Goal: Information Seeking & Learning: Learn about a topic

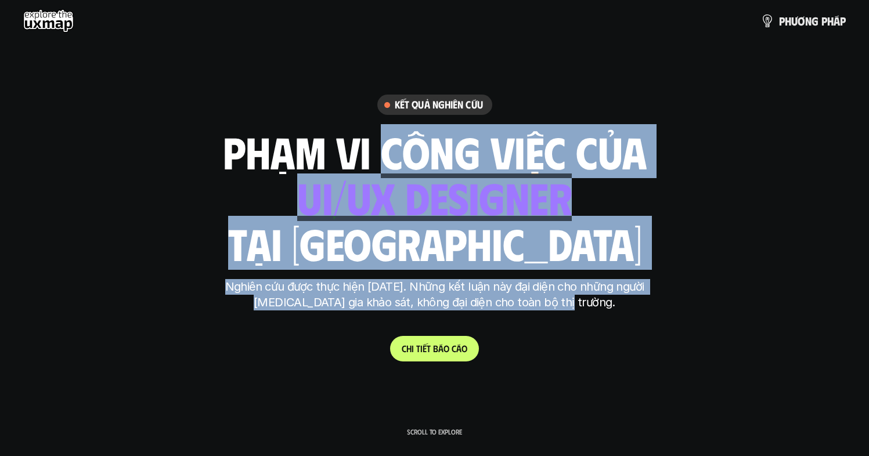
drag, startPoint x: 459, startPoint y: 166, endPoint x: 444, endPoint y: 263, distance: 98.1
click at [633, 311] on div "Kết quả nghiên cứu phạm vi công việc của ui designer ui/ux designer product des…" at bounding box center [435, 228] width 436 height 267
click at [403, 259] on h1 "tại [GEOGRAPHIC_DATA]" at bounding box center [435, 243] width 414 height 49
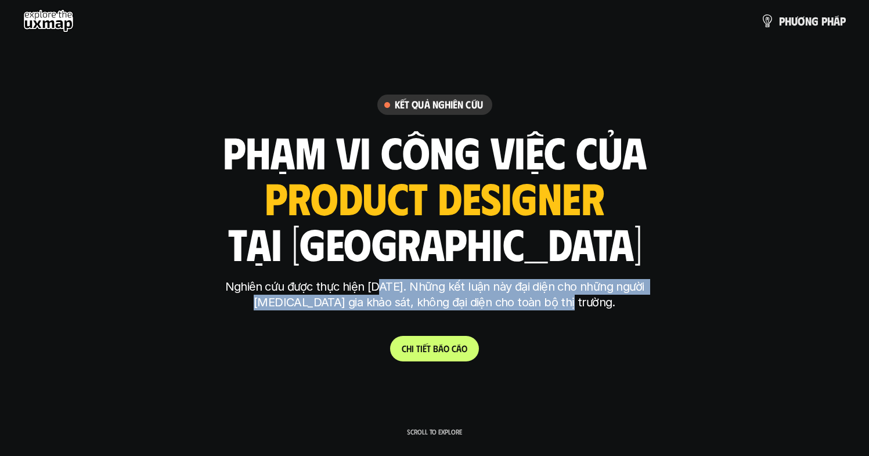
drag, startPoint x: 375, startPoint y: 294, endPoint x: 606, endPoint y: 312, distance: 231.3
click at [606, 312] on div "Nghiên cứu được thực hiện [DATE]. Những kết luận này đại diện cho những người […" at bounding box center [435, 300] width 436 height 43
drag, startPoint x: 445, startPoint y: 291, endPoint x: 590, endPoint y: 298, distance: 145.3
click at [590, 298] on p "Nghiên cứu được thực hiện [DATE]. Những kết luận này đại diện cho những người […" at bounding box center [435, 294] width 436 height 31
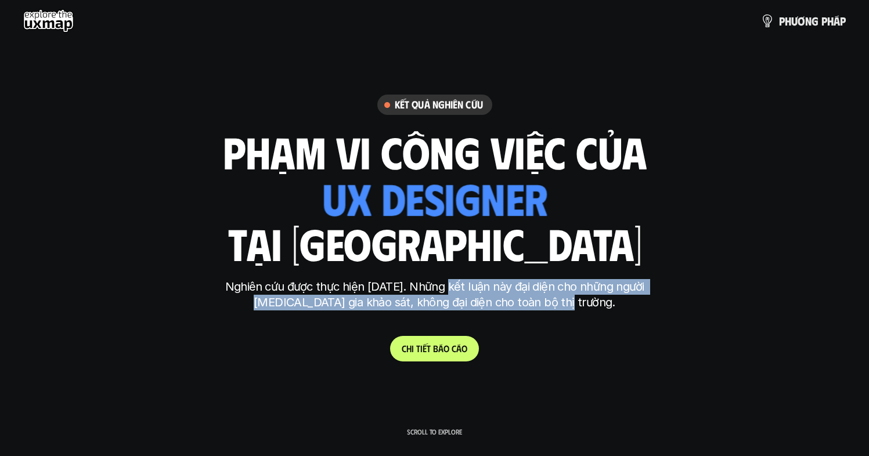
click at [590, 298] on p "Nghiên cứu được thực hiện [DATE]. Những kết luận này đại diện cho những người […" at bounding box center [435, 294] width 436 height 31
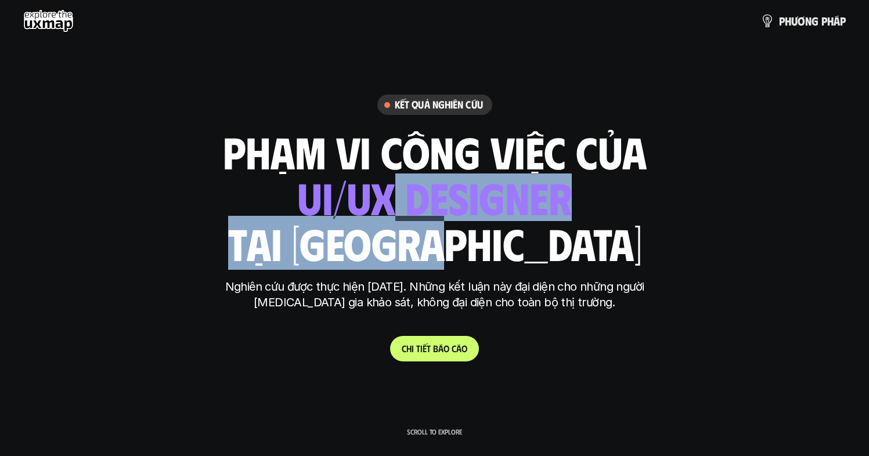
drag, startPoint x: 395, startPoint y: 204, endPoint x: 540, endPoint y: 231, distance: 147.1
click at [536, 228] on div "phạm vi công việc của ui designer ui/ux designer product designer [DEMOGRAPHIC_…" at bounding box center [435, 197] width 424 height 136
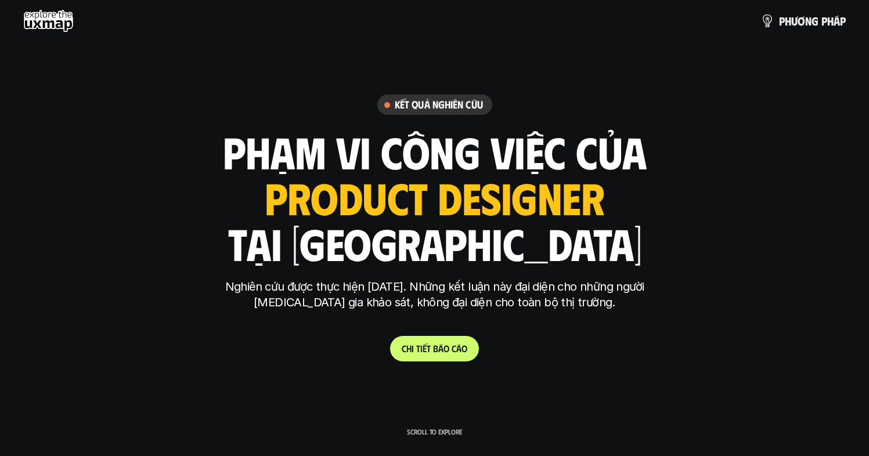
click at [575, 301] on p "Nghiên cứu được thực hiện [DATE]. Những kết luận này đại diện cho những người […" at bounding box center [435, 294] width 436 height 31
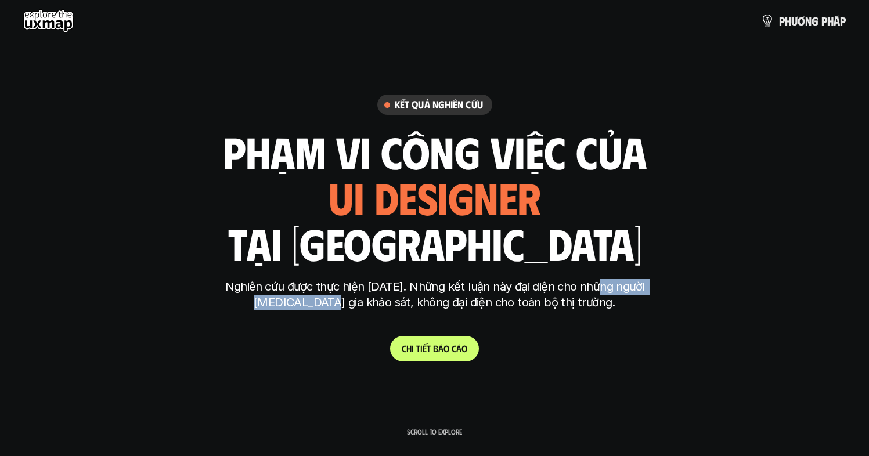
drag, startPoint x: 382, startPoint y: 293, endPoint x: 592, endPoint y: 294, distance: 210.8
click at [592, 294] on p "Nghiên cứu được thực hiện [DATE]. Những kết luận này đại diện cho những người […" at bounding box center [435, 294] width 436 height 31
click at [490, 303] on p "Nghiên cứu được thực hiện [DATE]. Những kết luận này đại diện cho những người […" at bounding box center [435, 294] width 436 height 31
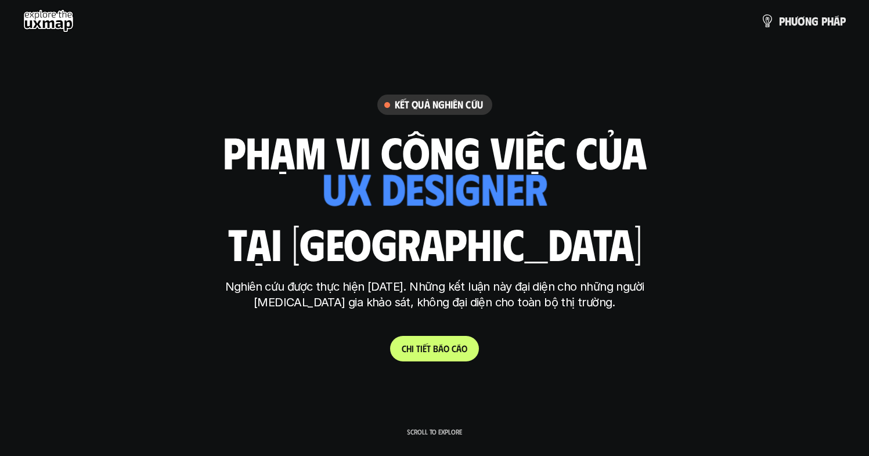
click at [347, 237] on h1 "tại [GEOGRAPHIC_DATA]" at bounding box center [435, 243] width 414 height 49
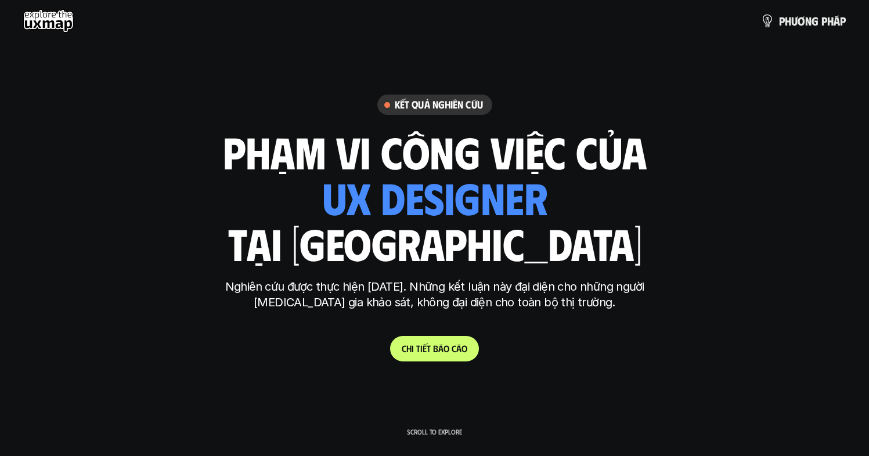
click at [455, 354] on link "C h i t i ế t b á o c á o" at bounding box center [434, 349] width 89 height 26
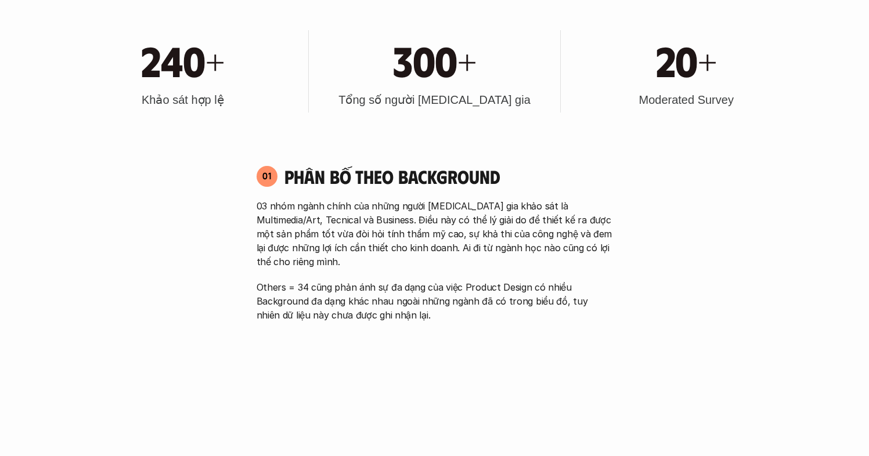
scroll to position [741, 0]
